Goal: Find specific page/section: Find specific page/section

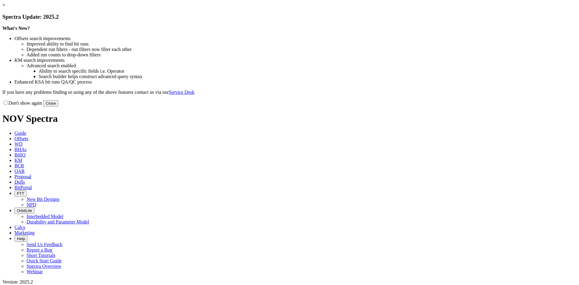
click at [5, 8] on link "×" at bounding box center [3, 4] width 3 height 5
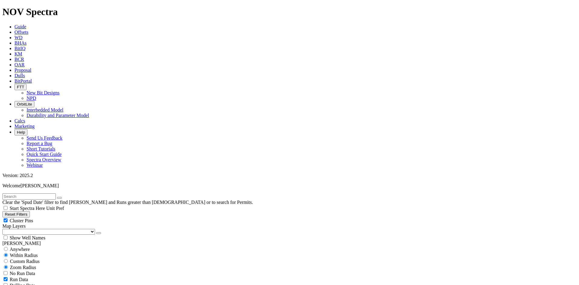
click at [32, 78] on span "BitPortal" at bounding box center [22, 80] width 17 height 5
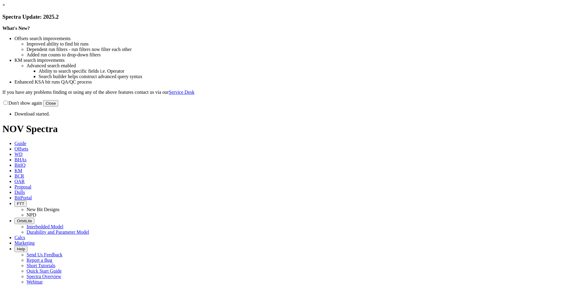
click at [5, 8] on link "×" at bounding box center [3, 4] width 3 height 5
